Goal: Task Accomplishment & Management: Manage account settings

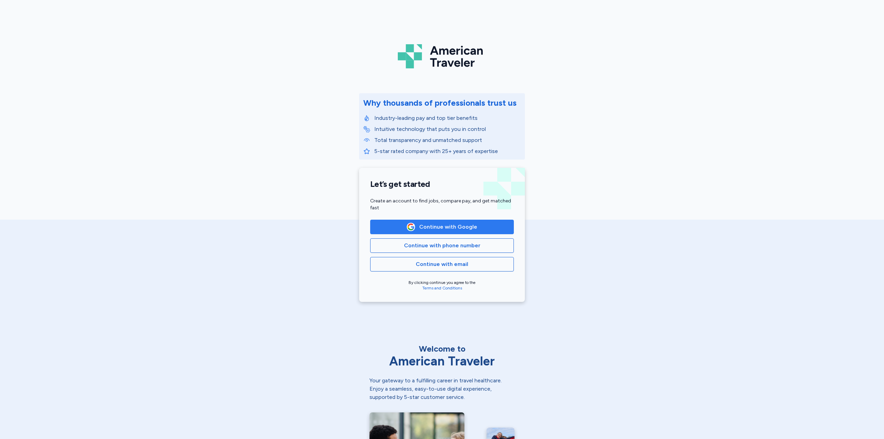
click at [418, 232] on button "Continue with Google" at bounding box center [442, 227] width 144 height 14
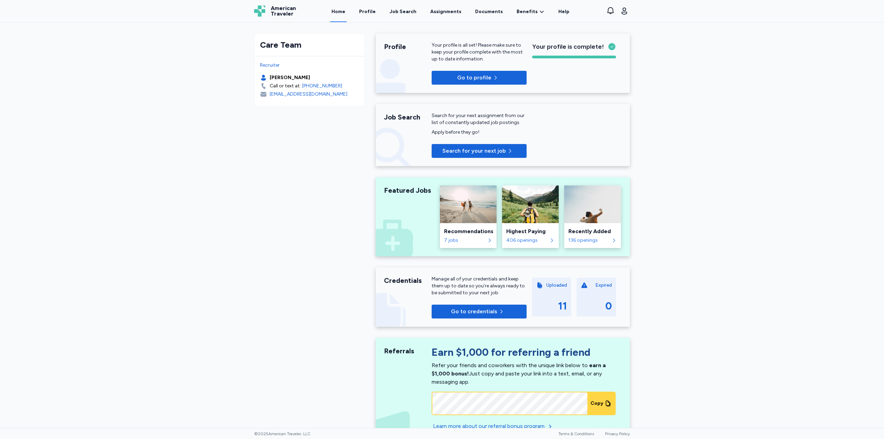
click at [497, 13] on link "Documents" at bounding box center [489, 11] width 30 height 22
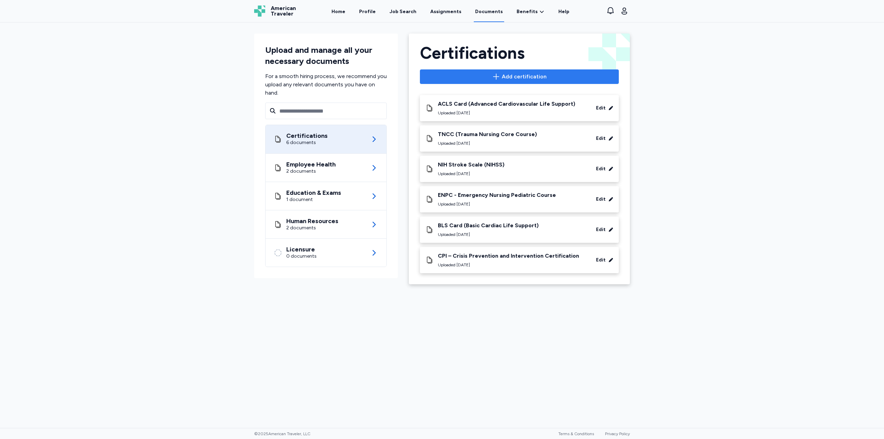
click at [490, 74] on span "Add certification" at bounding box center [519, 76] width 187 height 8
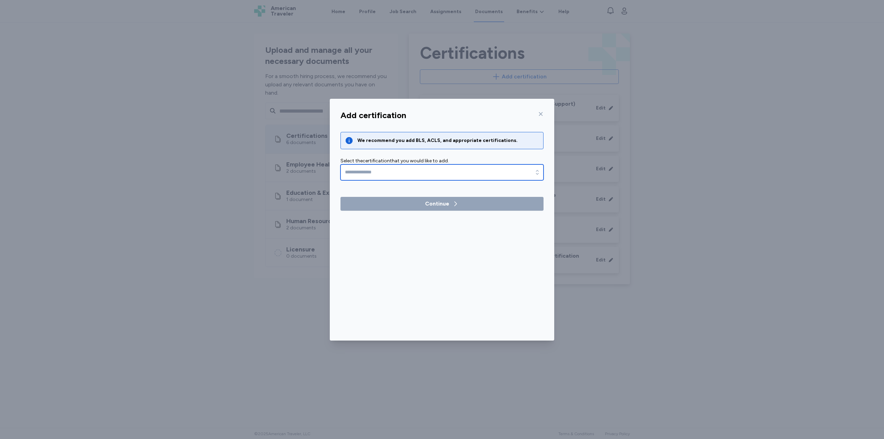
click at [426, 174] on input "text" at bounding box center [441, 172] width 203 height 16
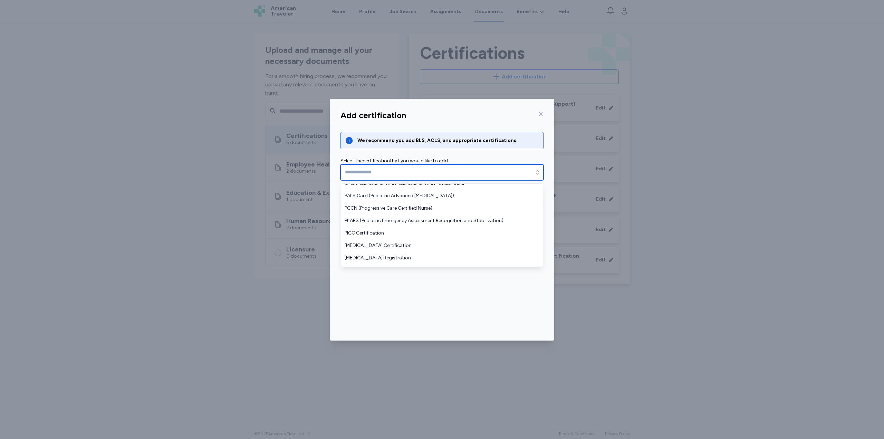
scroll to position [507, 0]
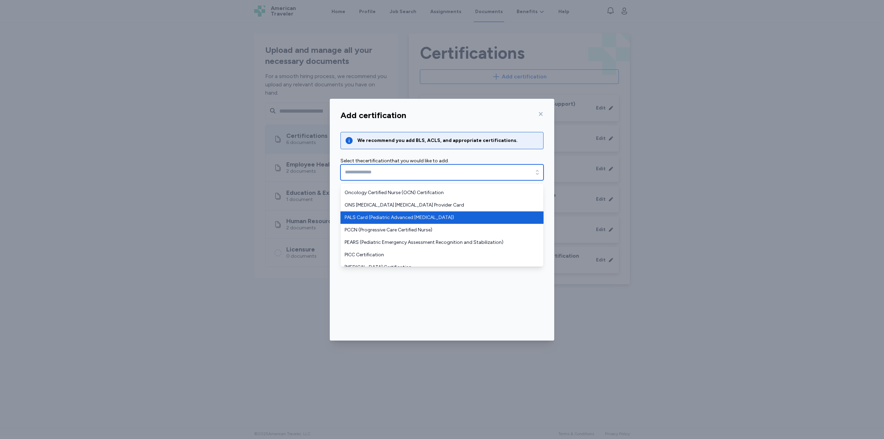
type input "**********"
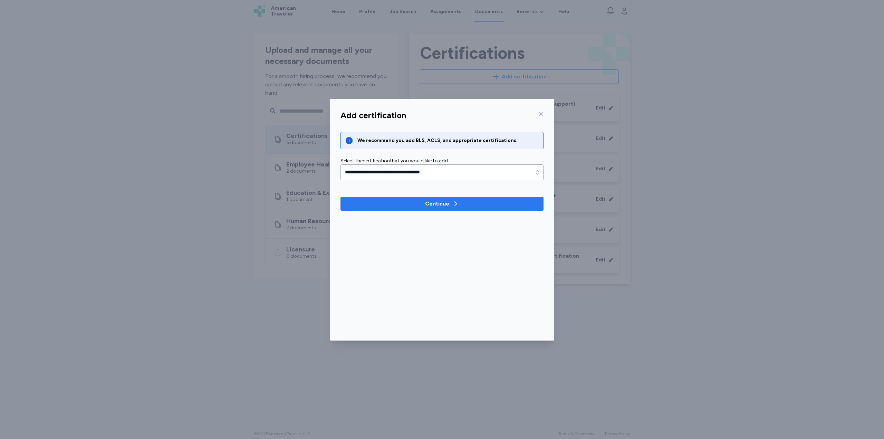
click at [394, 200] on span "Continue" at bounding box center [442, 204] width 192 height 8
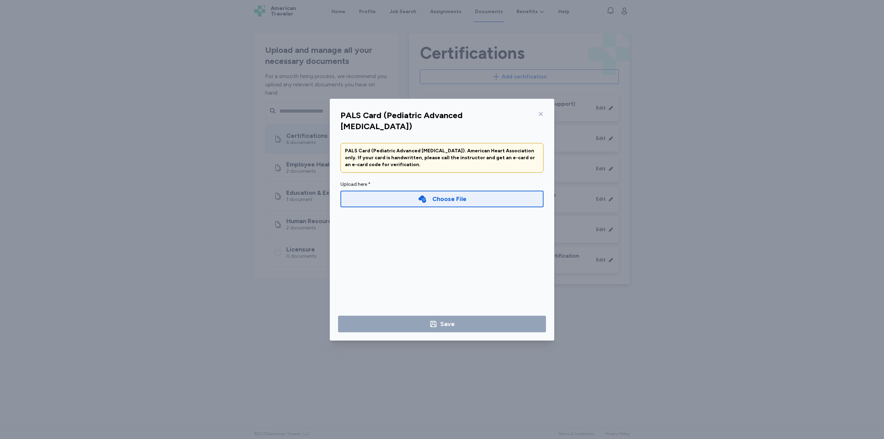
click at [394, 193] on div "Choose File" at bounding box center [441, 199] width 203 height 17
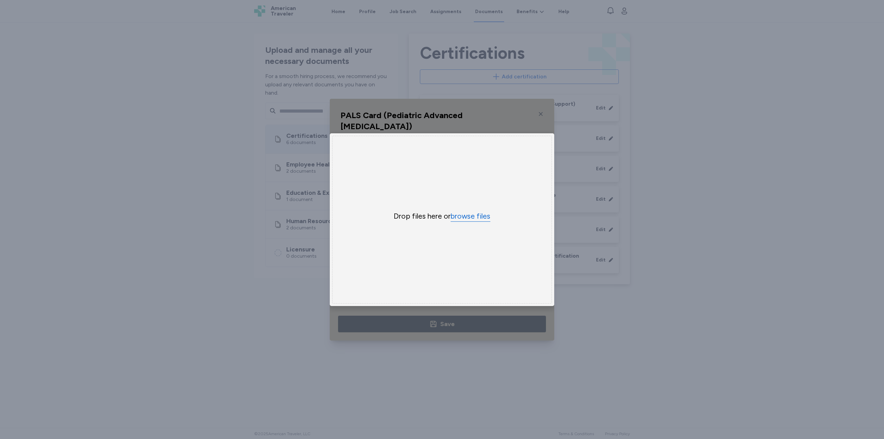
click at [476, 218] on button "browse files" at bounding box center [470, 216] width 40 height 10
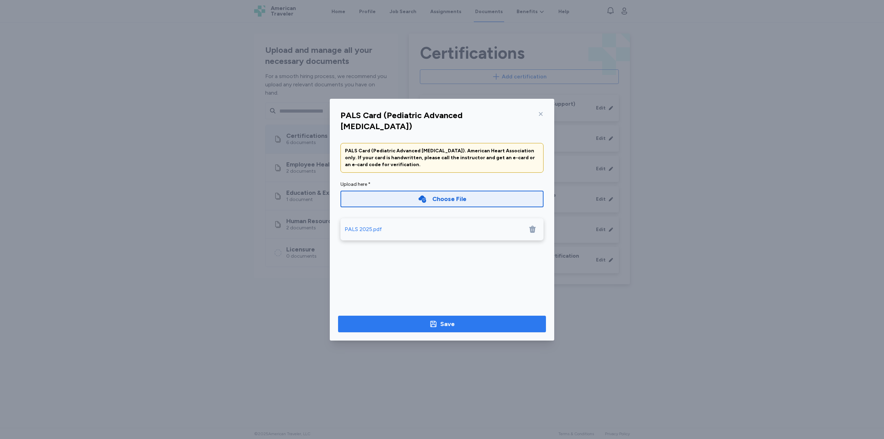
click at [470, 321] on span "Save" at bounding box center [441, 324] width 197 height 10
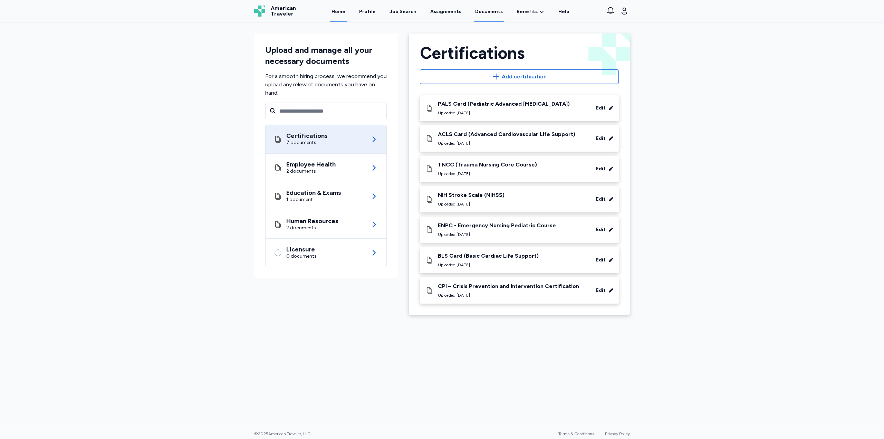
click at [347, 13] on link "Home" at bounding box center [338, 11] width 17 height 21
